Goal: Transaction & Acquisition: Purchase product/service

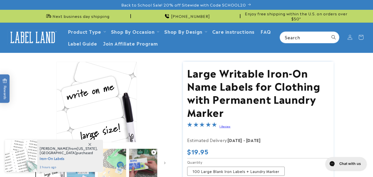
drag, startPoint x: 187, startPoint y: 72, endPoint x: 272, endPoint y: 91, distance: 86.9
click at [272, 91] on body "Skip to main content Enable accessibility for low vision Open the accessibility…" at bounding box center [186, 88] width 373 height 177
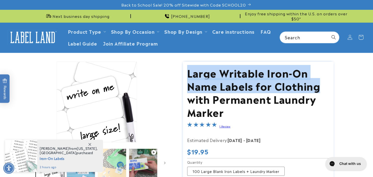
drag, startPoint x: 188, startPoint y: 74, endPoint x: 319, endPoint y: 86, distance: 131.4
click at [319, 86] on h1 "Large Writable Iron-On Name Labels for Clothing with Permanent Laundry Marker" at bounding box center [258, 92] width 142 height 52
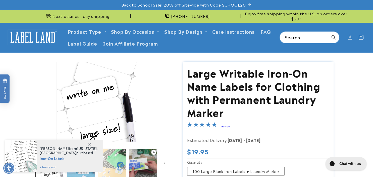
click at [245, 114] on h1 "Large Writable Iron-On Name Labels for Clothing with Permanent Laundry Marker" at bounding box center [258, 92] width 142 height 52
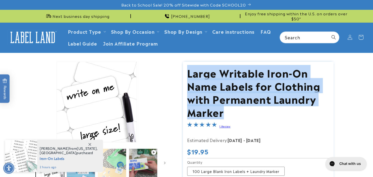
drag, startPoint x: 234, startPoint y: 114, endPoint x: 186, endPoint y: 72, distance: 64.3
click at [186, 72] on section "Large Writable Iron-On Name Labels for Clothing with Permanent Laundry Marker L…" at bounding box center [258, 180] width 151 height 237
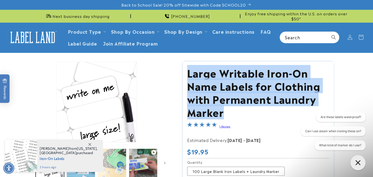
copy h1 "Large Writable Iron-On Name Labels for Clothing with Permanent Laundry Marker"
